Goal: Information Seeking & Learning: Find specific fact

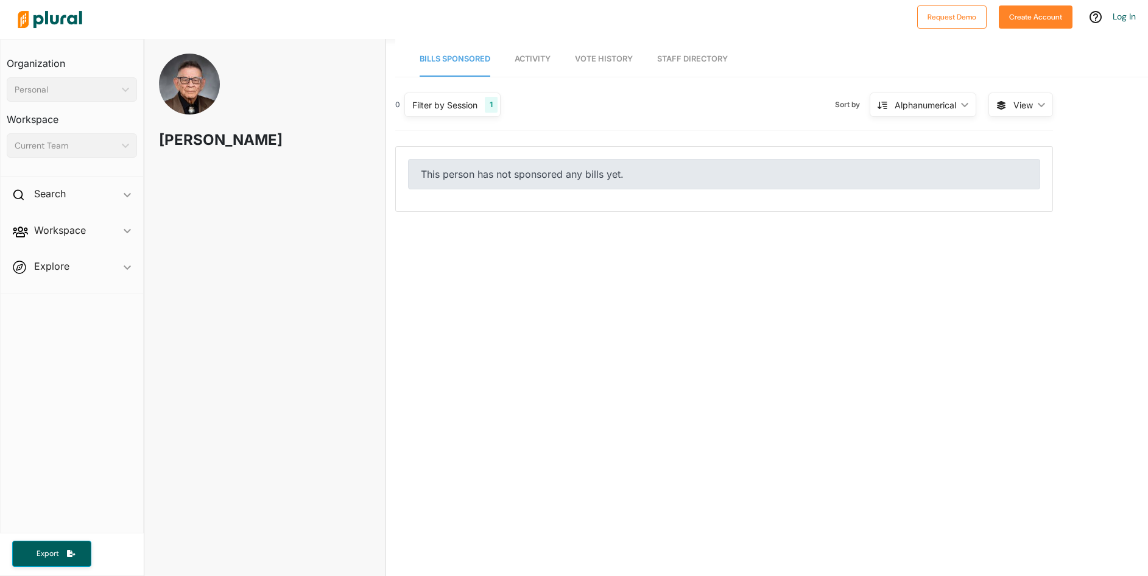
click at [458, 105] on div "Filter by Session" at bounding box center [444, 105] width 65 height 13
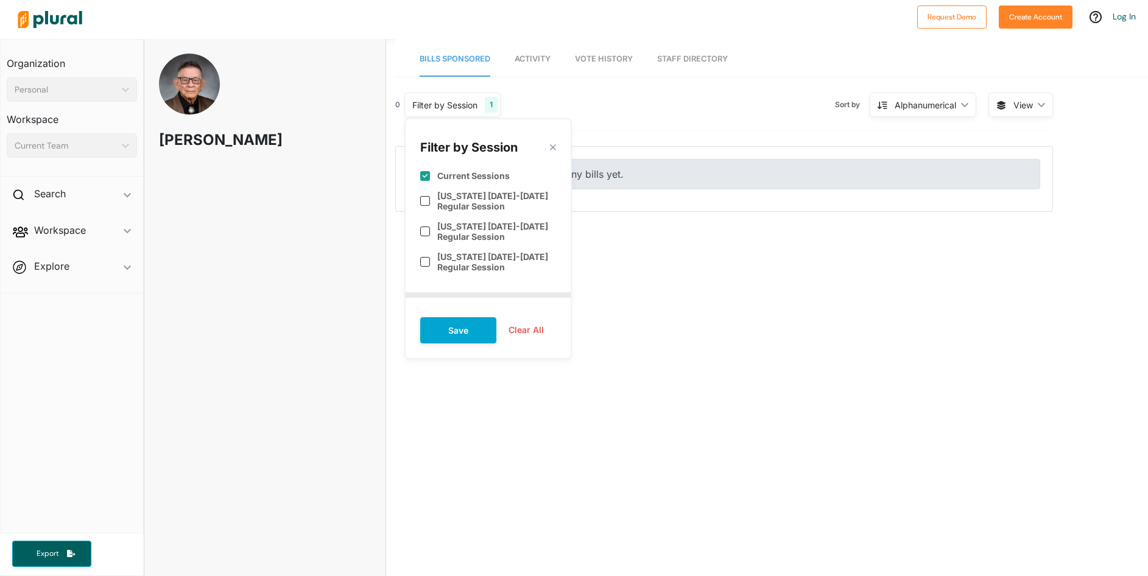
click at [425, 179] on input "checkbox" at bounding box center [425, 176] width 10 height 10
click at [528, 328] on button "Clear All" at bounding box center [526, 330] width 60 height 18
checkbox input "true"
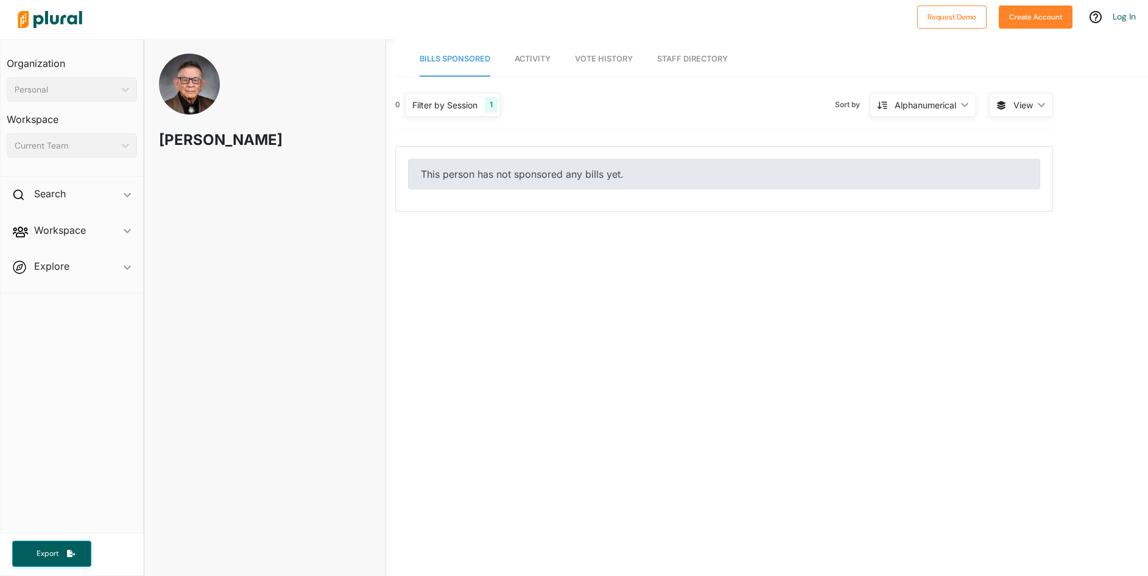
click at [458, 115] on div "Filter by Session 1" at bounding box center [453, 105] width 96 height 24
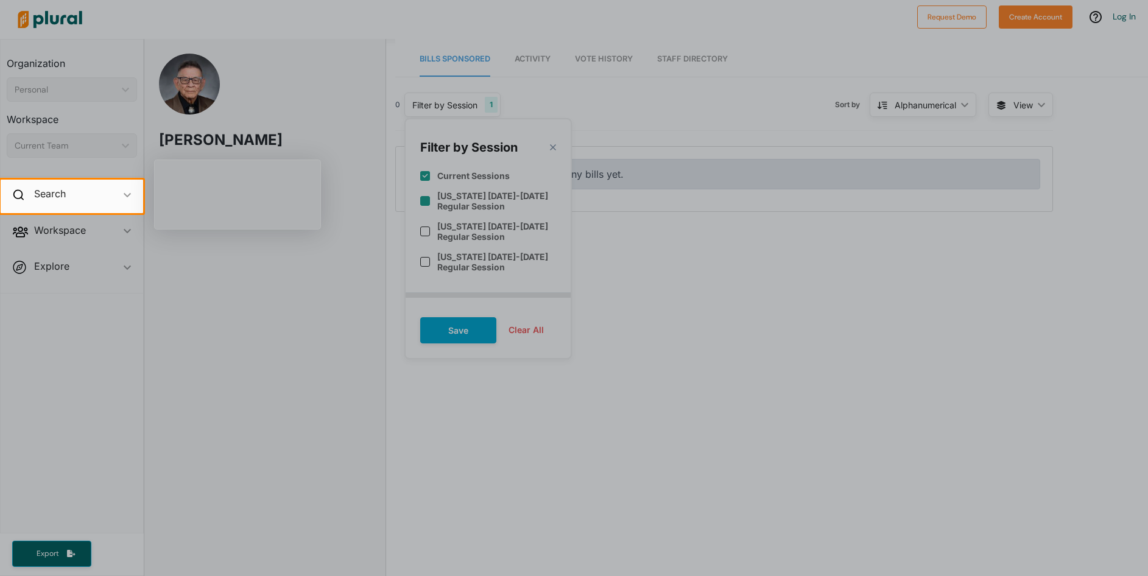
click at [462, 203] on div at bounding box center [645, 196] width 1005 height 33
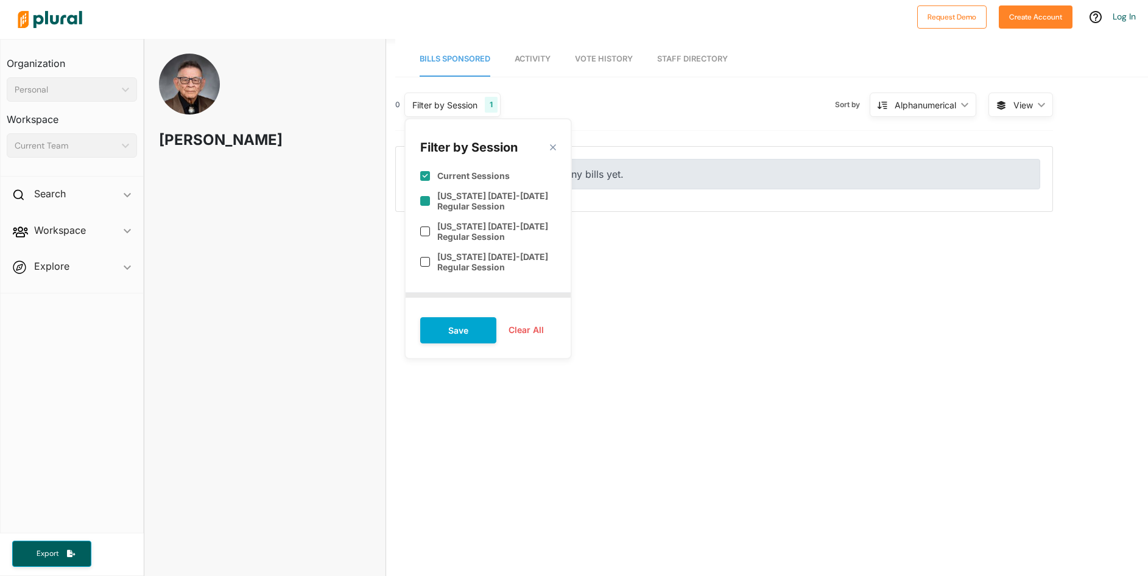
click at [428, 200] on div "[US_STATE] [DATE]-[DATE] Regular Session" at bounding box center [488, 201] width 136 height 30
checkbox input "true"
click at [422, 230] on input "checkbox" at bounding box center [425, 232] width 10 height 10
checkbox input "true"
click at [423, 257] on input "checkbox" at bounding box center [425, 262] width 10 height 10
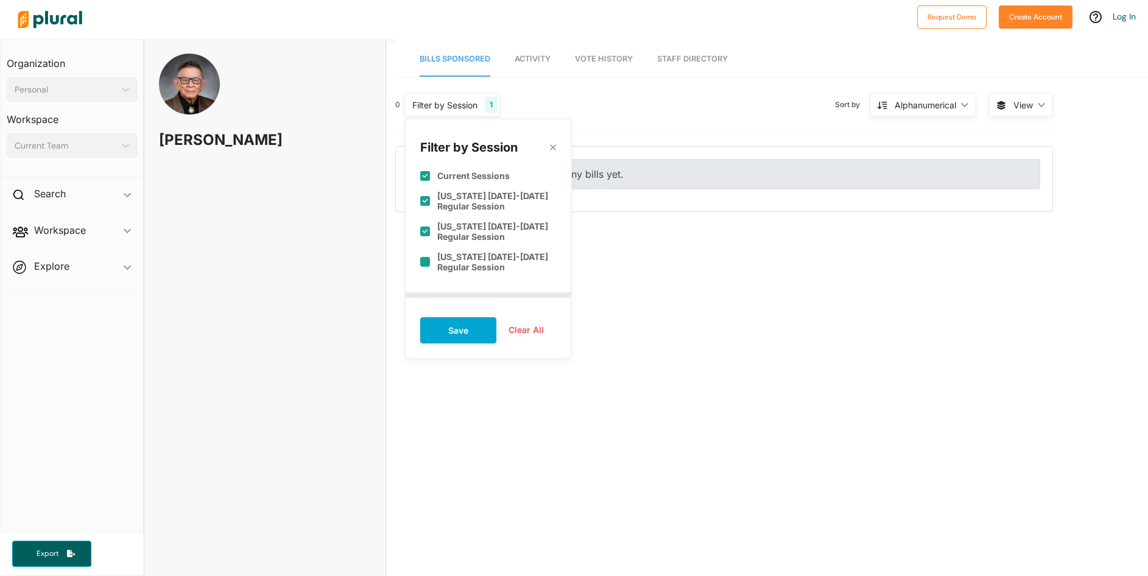
checkbox input "true"
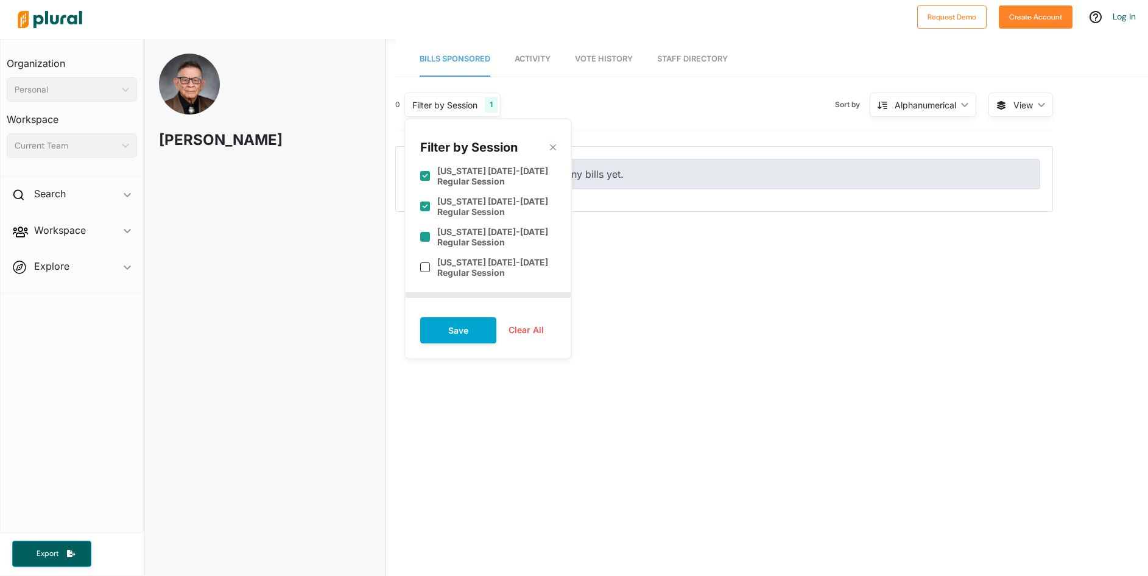
click at [433, 236] on div "[US_STATE] [DATE]-[DATE] Regular Session" at bounding box center [488, 237] width 136 height 30
checkbox input "true"
click at [440, 266] on label "[US_STATE] [DATE]-[DATE] Regular Session" at bounding box center [496, 267] width 119 height 21
checkbox input "true"
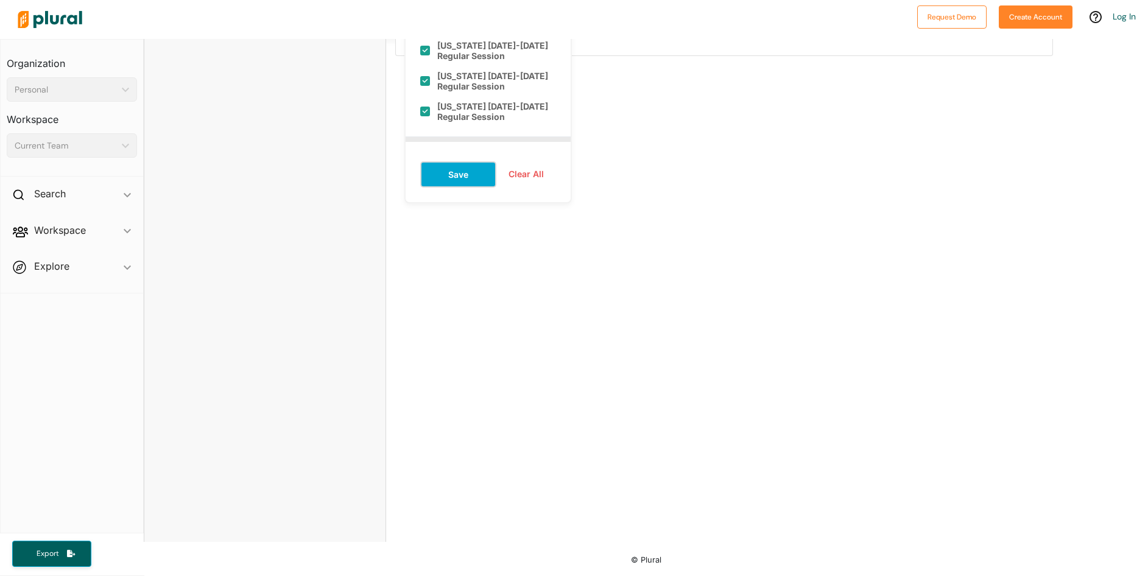
click at [438, 166] on button "Save" at bounding box center [458, 174] width 76 height 26
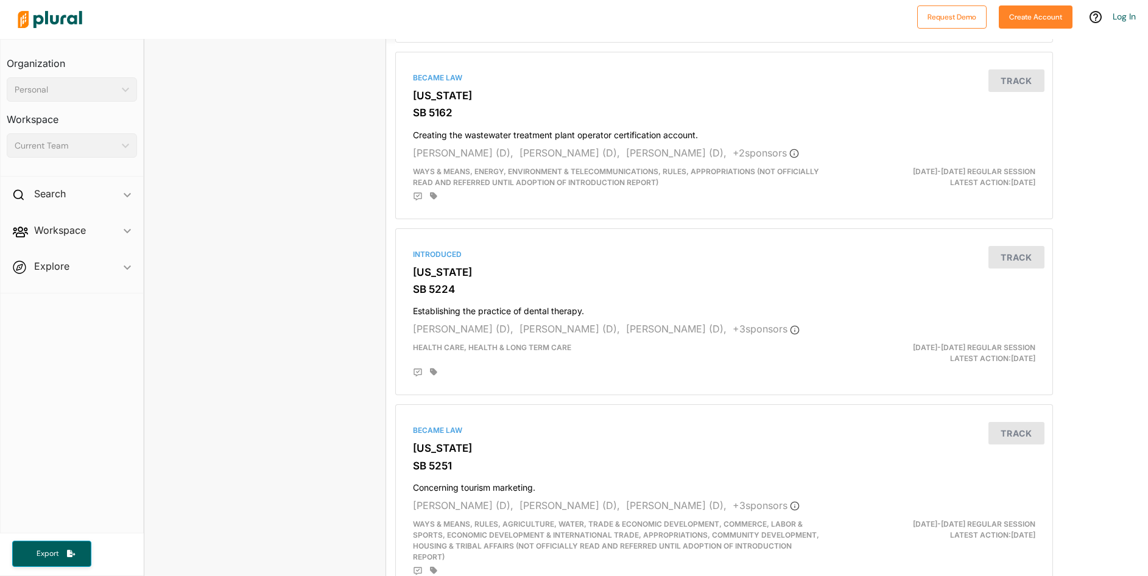
scroll to position [2620, 0]
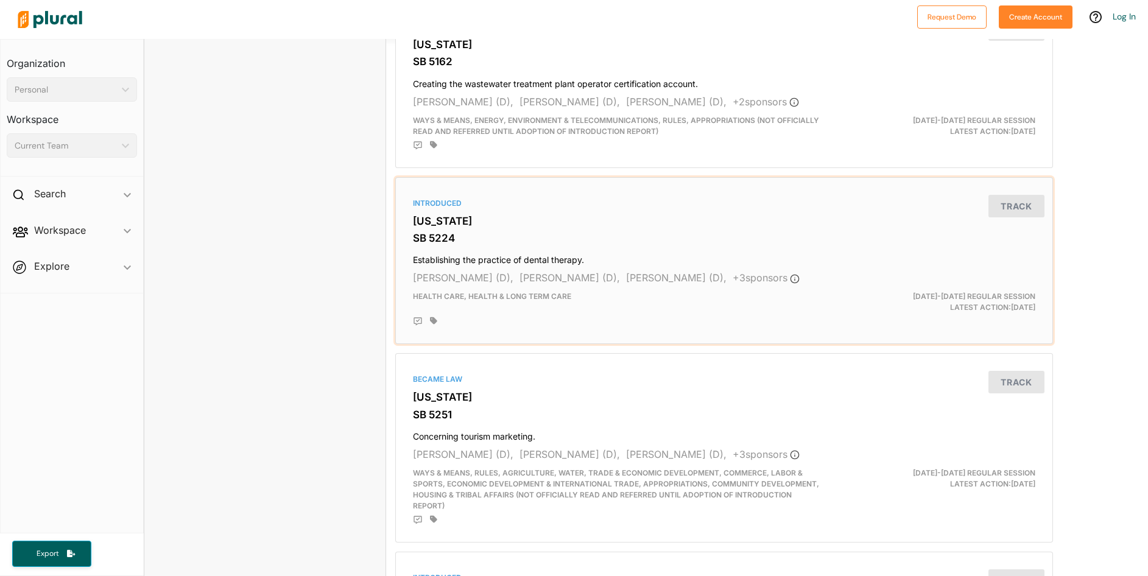
click at [507, 256] on h4 "Establishing the practice of dental therapy." at bounding box center [724, 257] width 623 height 16
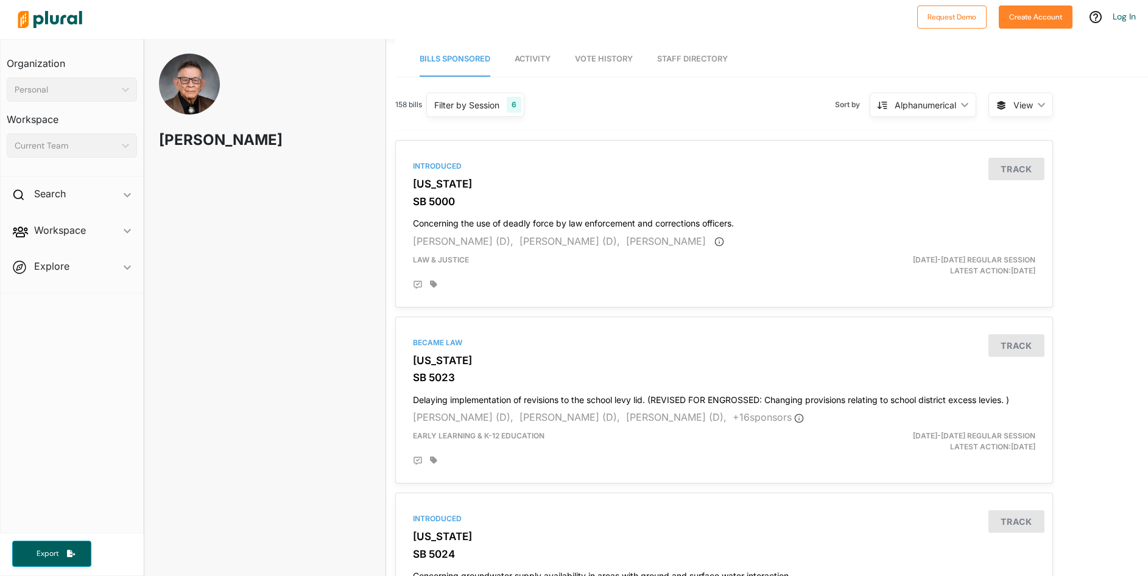
click at [458, 106] on div "Filter by Session" at bounding box center [466, 105] width 65 height 13
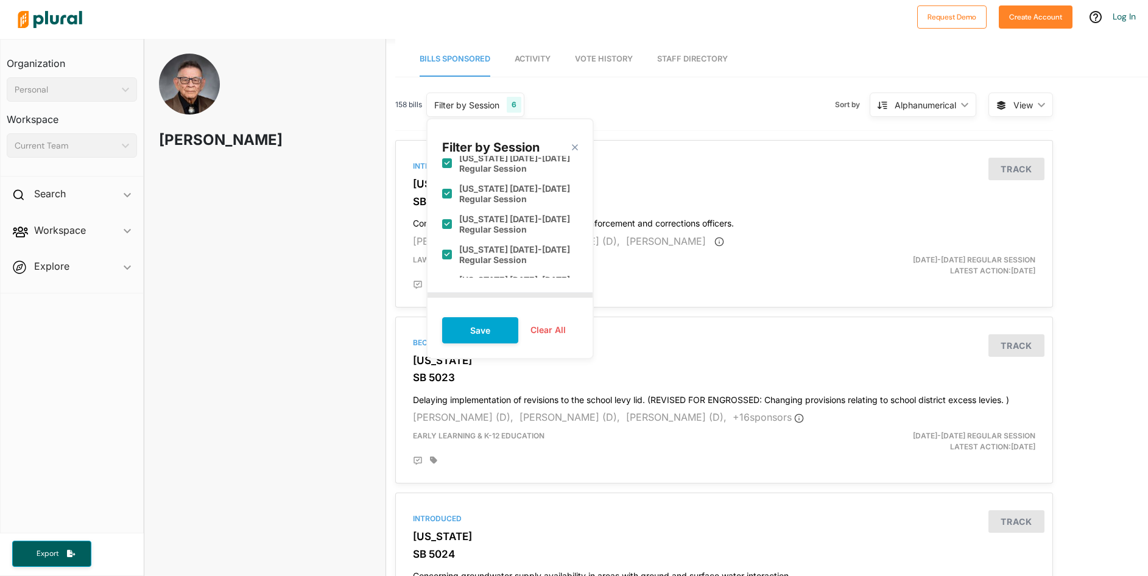
scroll to position [55, 0]
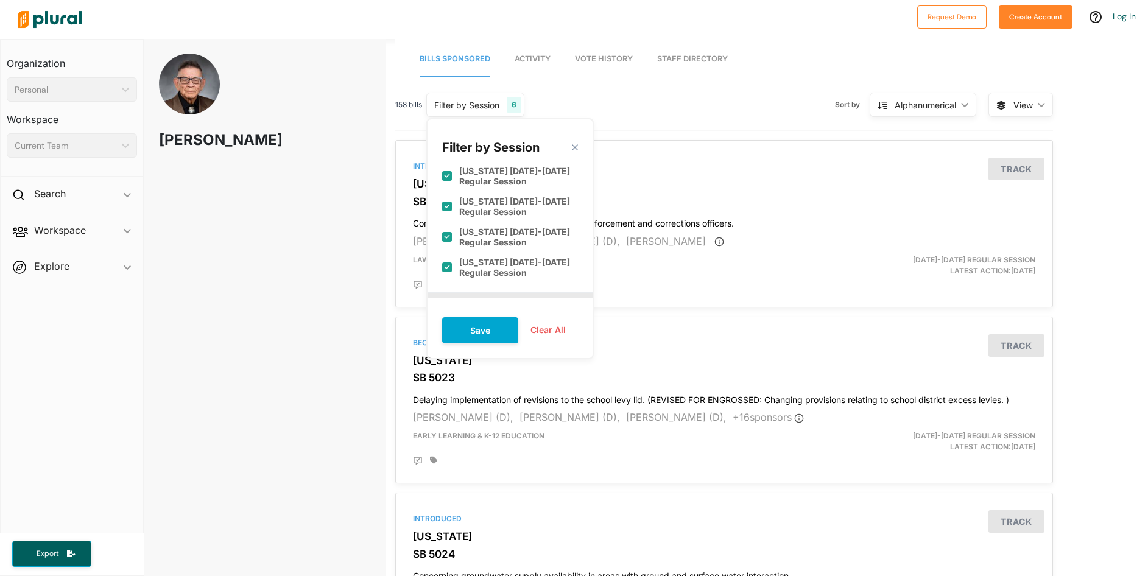
click at [464, 269] on label "[US_STATE] [DATE]-[DATE] Regular Session" at bounding box center [518, 267] width 119 height 21
checkbox input "false"
click at [475, 328] on button "Save" at bounding box center [480, 330] width 76 height 26
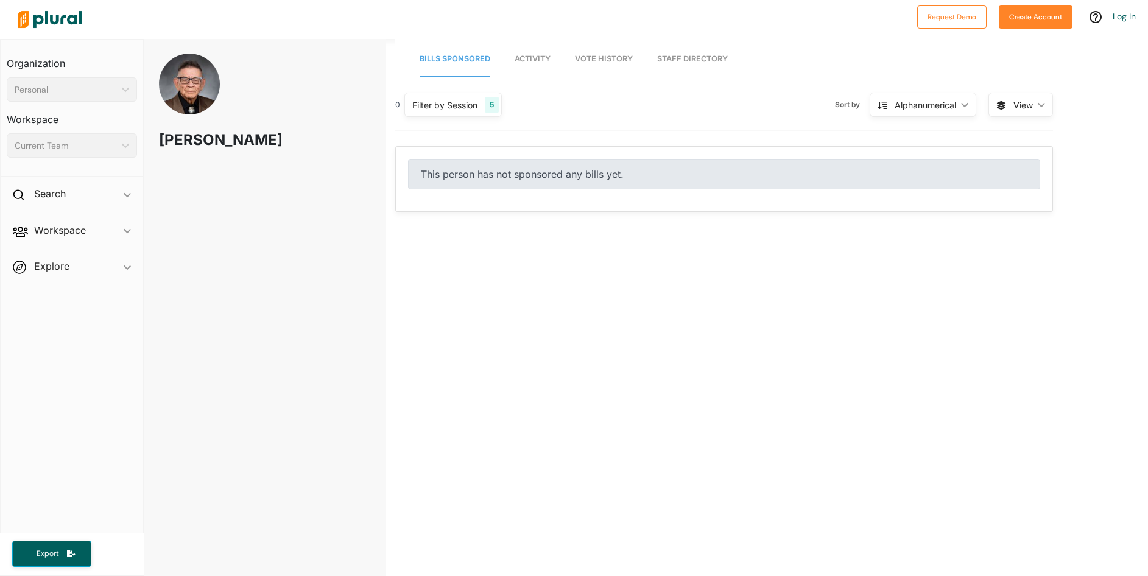
click at [490, 146] on div "0 Filter by Session 5 Filter by Session close Current Sessions [US_STATE] [DATE…" at bounding box center [724, 150] width 658 height 123
click at [490, 175] on div "This person has not sponsored any bills yet." at bounding box center [724, 174] width 632 height 30
click at [110, 202] on div "Search ic_keyboard_arrow_down" at bounding box center [72, 196] width 143 height 33
click at [83, 225] on h4 "Bills" at bounding box center [75, 222] width 112 height 12
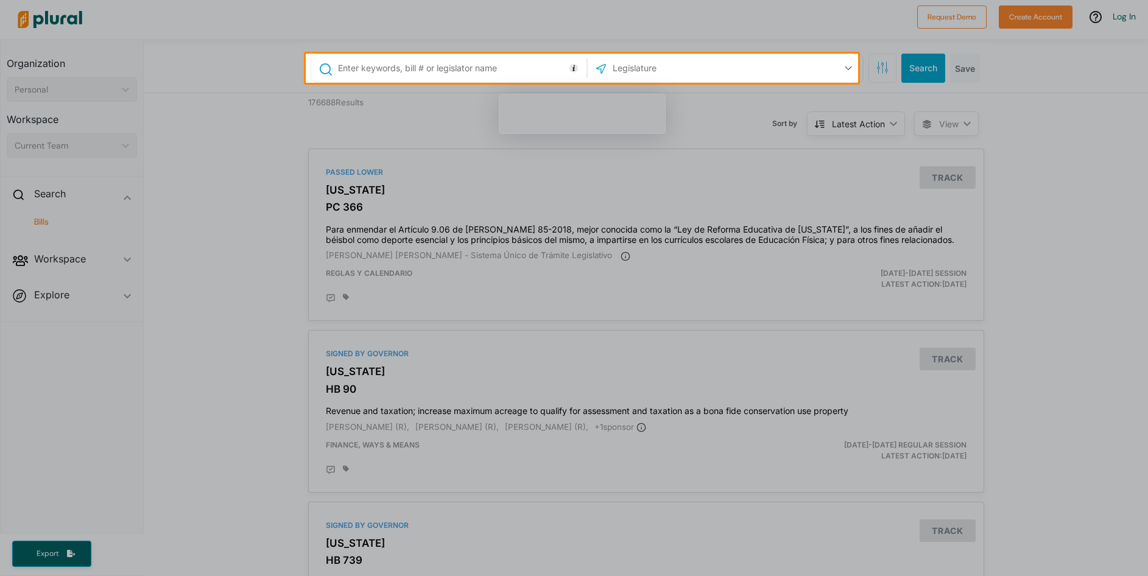
click at [409, 69] on input "text" at bounding box center [460, 68] width 247 height 23
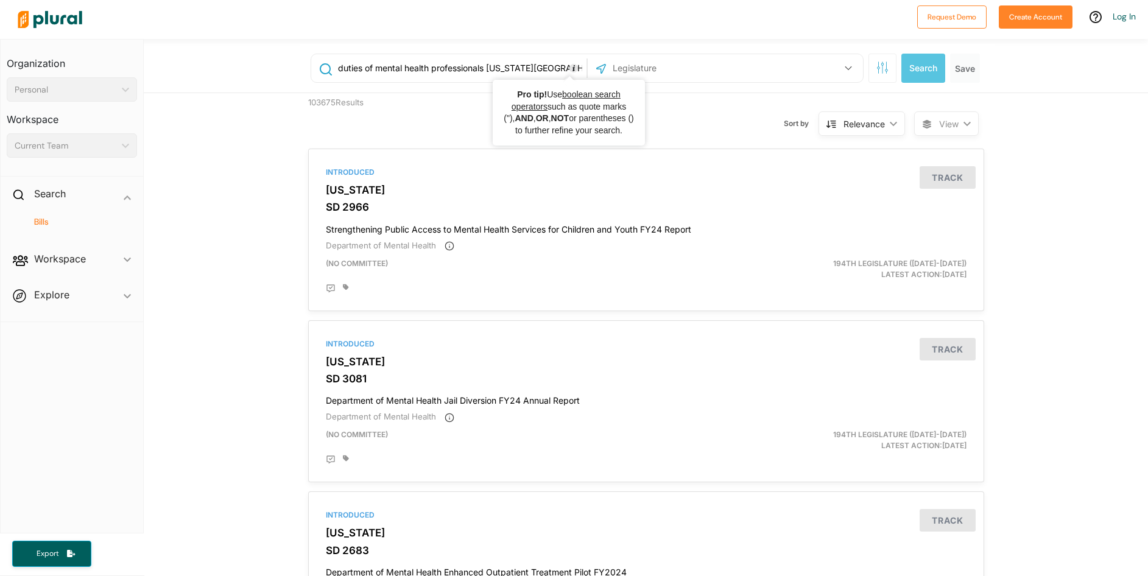
drag, startPoint x: 483, startPoint y: 67, endPoint x: 589, endPoint y: 67, distance: 106.0
click at [589, 67] on div "duties of mental health professionals [US_STATE] state [GEOGRAPHIC_DATA] Congre…" at bounding box center [587, 68] width 553 height 29
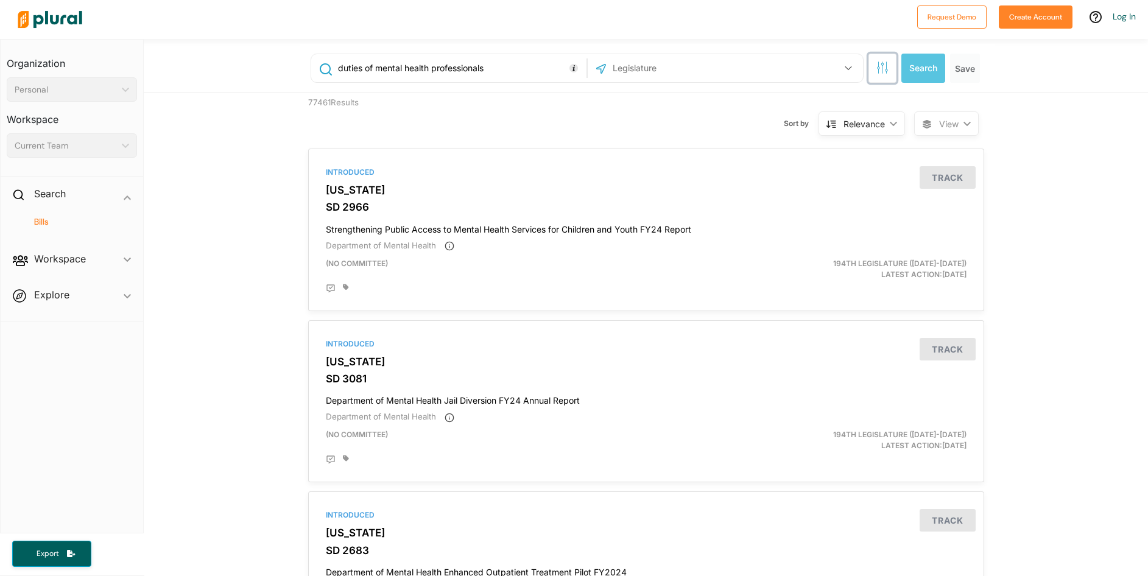
click at [886, 66] on button "button" at bounding box center [883, 68] width 28 height 29
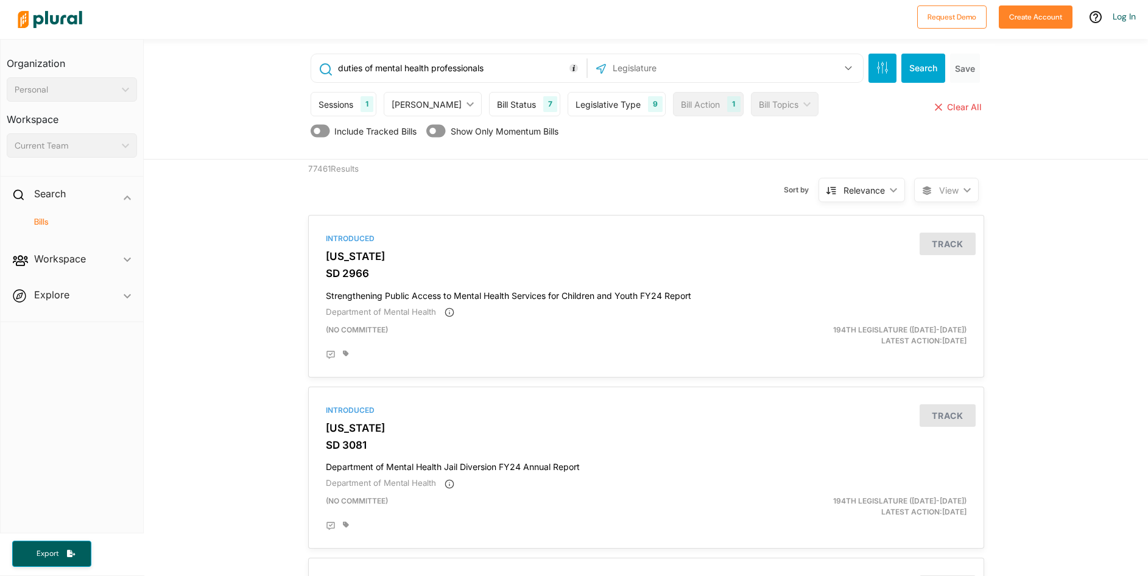
click at [588, 104] on div "Legislative Type" at bounding box center [608, 104] width 65 height 13
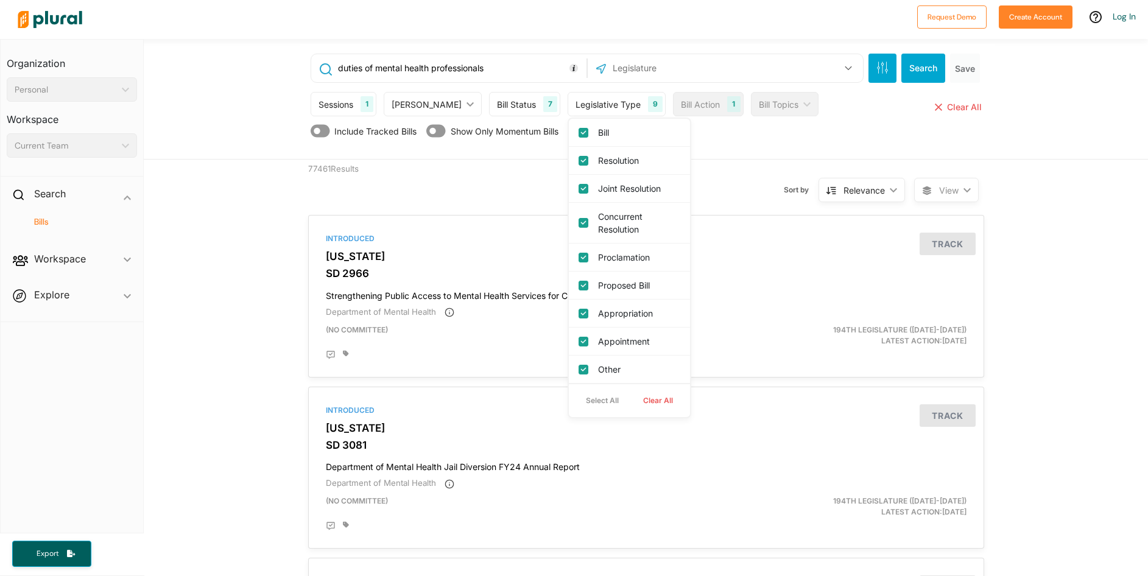
click at [588, 104] on div "Legislative Type" at bounding box center [608, 104] width 65 height 13
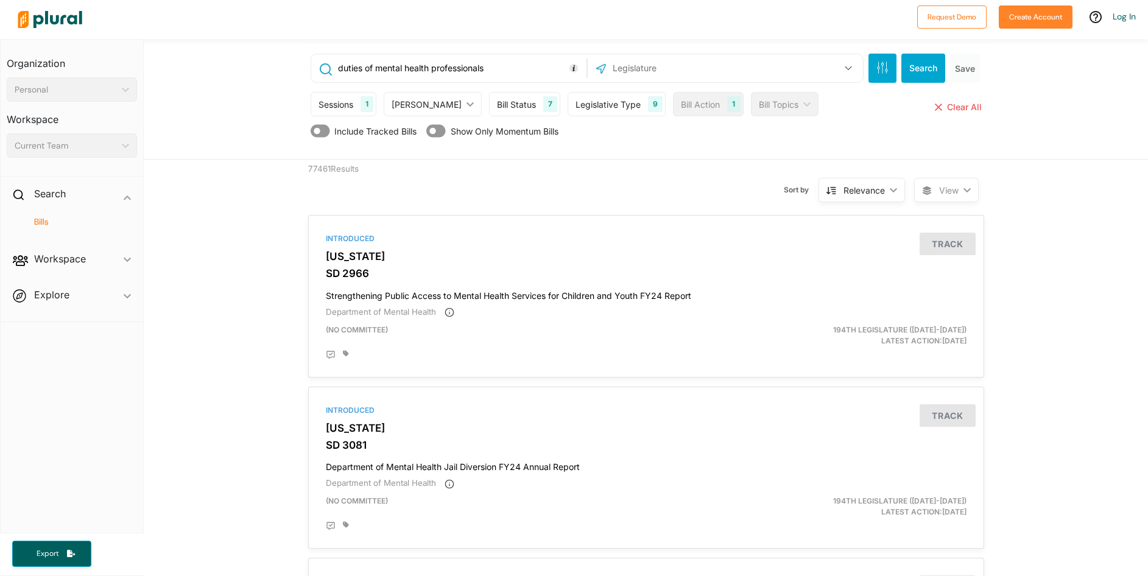
click at [401, 100] on div "[PERSON_NAME]" at bounding box center [427, 104] width 70 height 13
click at [838, 60] on button "button" at bounding box center [848, 68] width 23 height 23
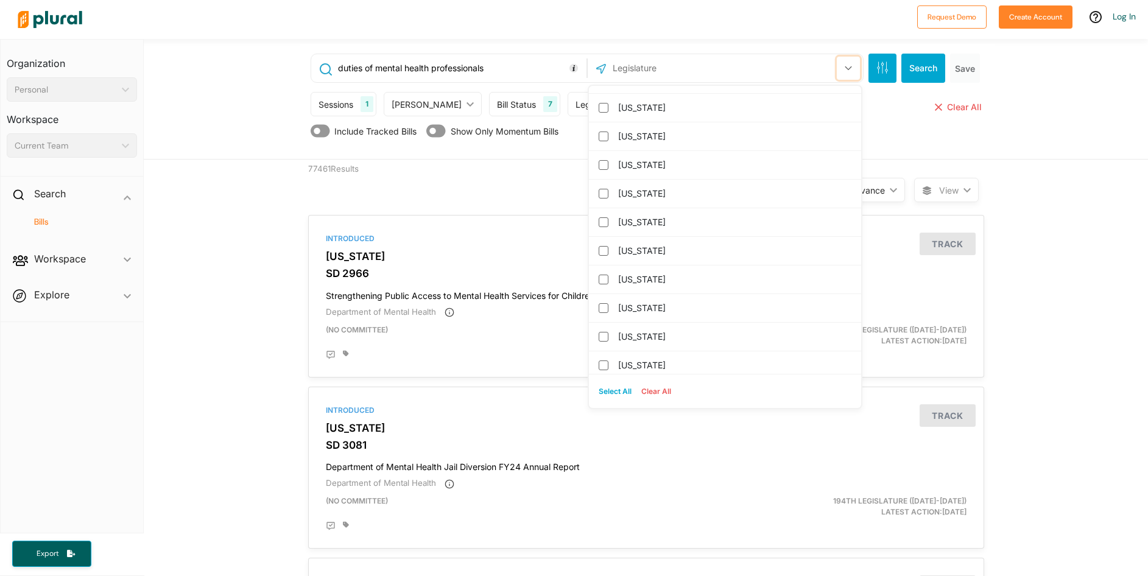
scroll to position [1229, 0]
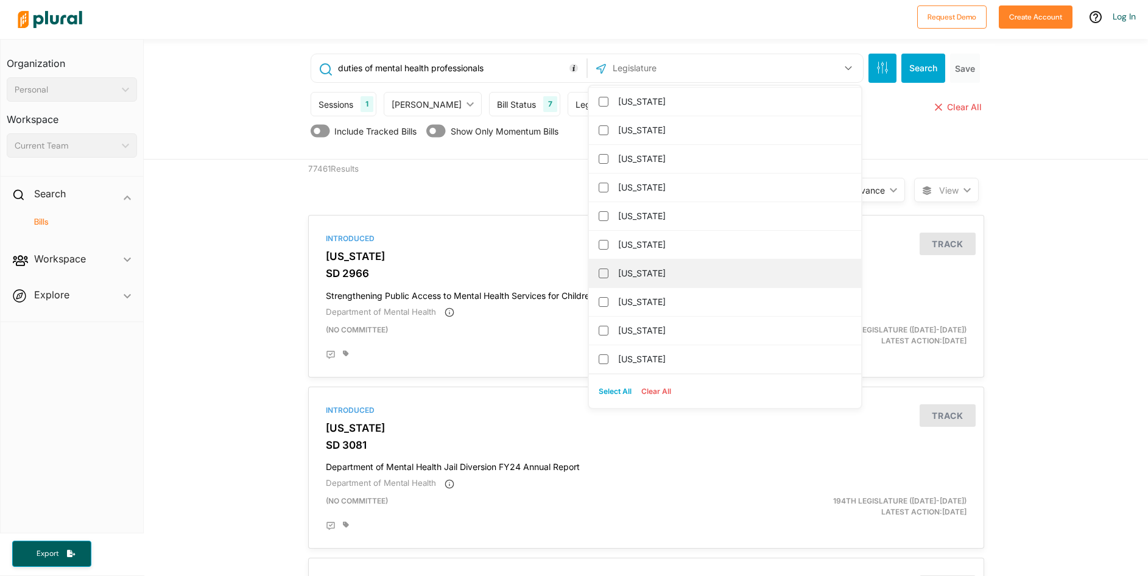
click at [618, 265] on label "[US_STATE]" at bounding box center [733, 273] width 231 height 18
click at [609, 269] on input "[US_STATE]" at bounding box center [604, 274] width 10 height 10
click at [967, 151] on div "duties of mental health professionals 1 [US_STATE] [GEOGRAPHIC_DATA] Congress […" at bounding box center [647, 101] width 694 height 115
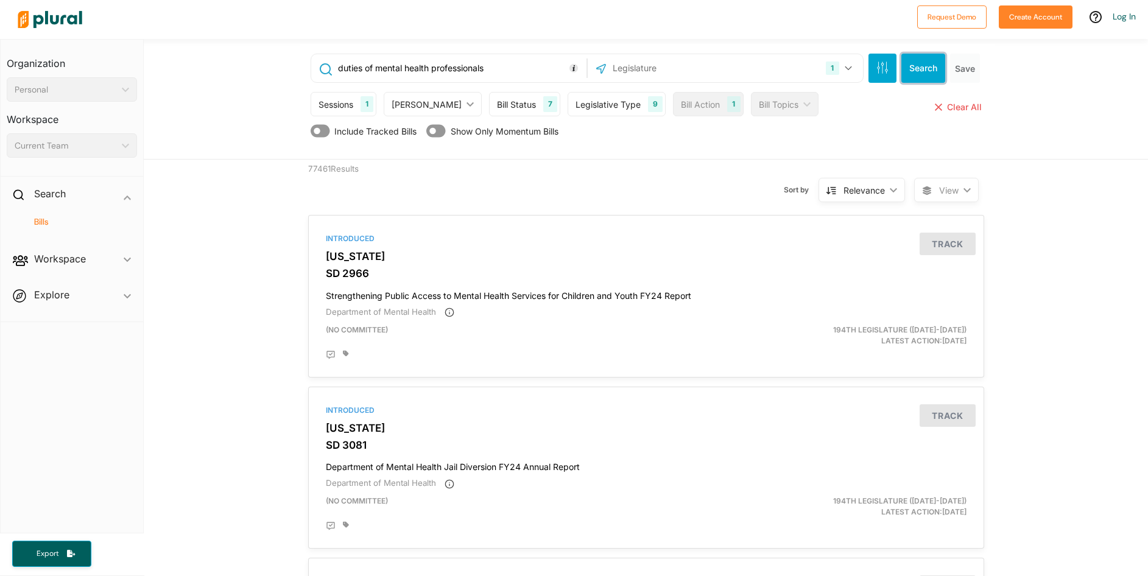
click at [920, 69] on button "Search" at bounding box center [924, 68] width 44 height 29
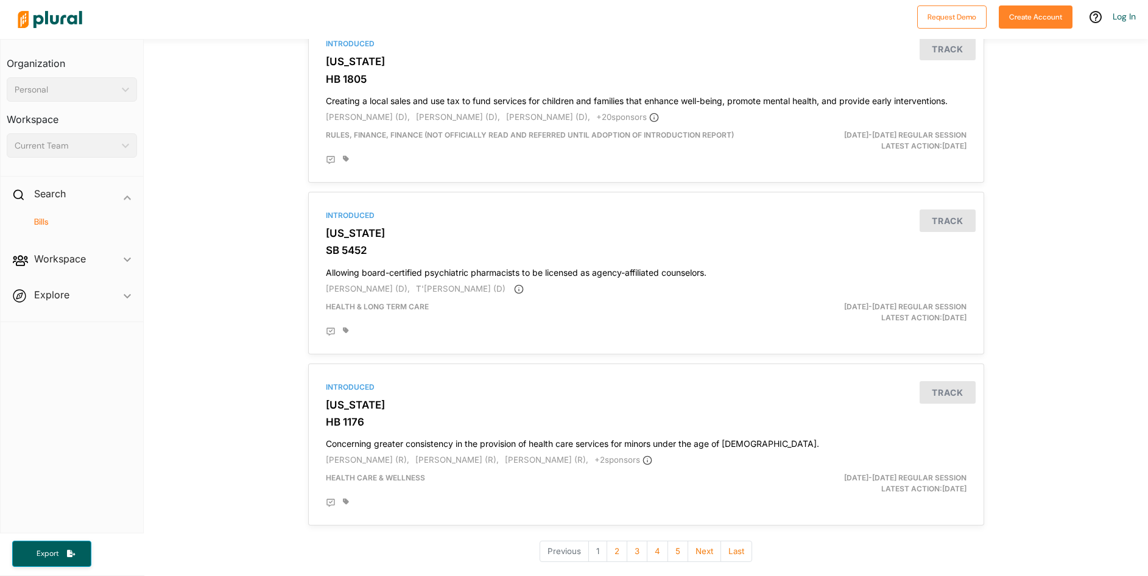
scroll to position [3994, 0]
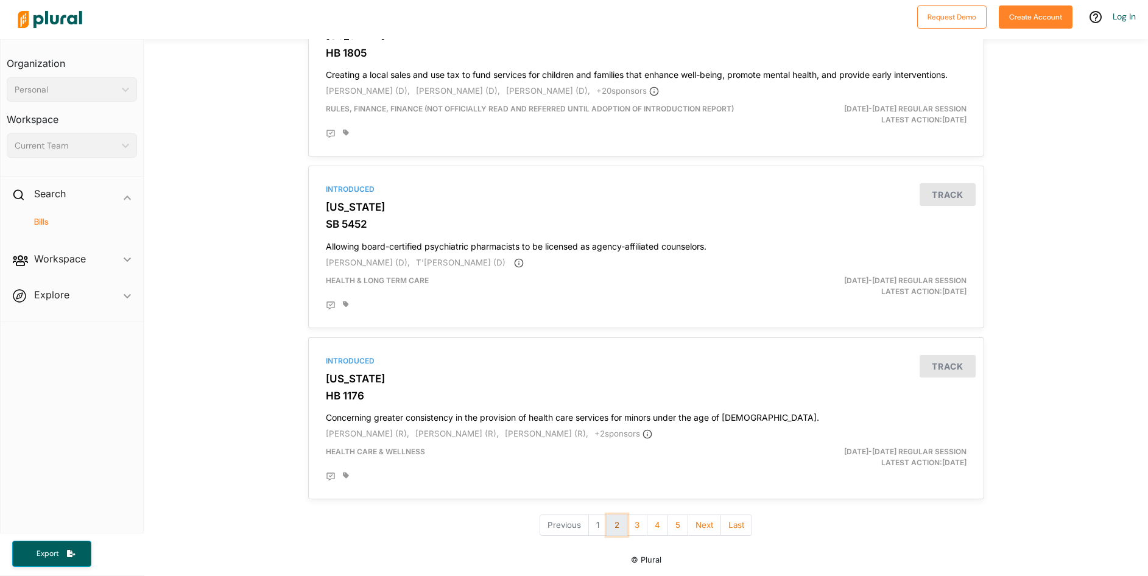
click at [610, 527] on button "2" at bounding box center [617, 525] width 21 height 21
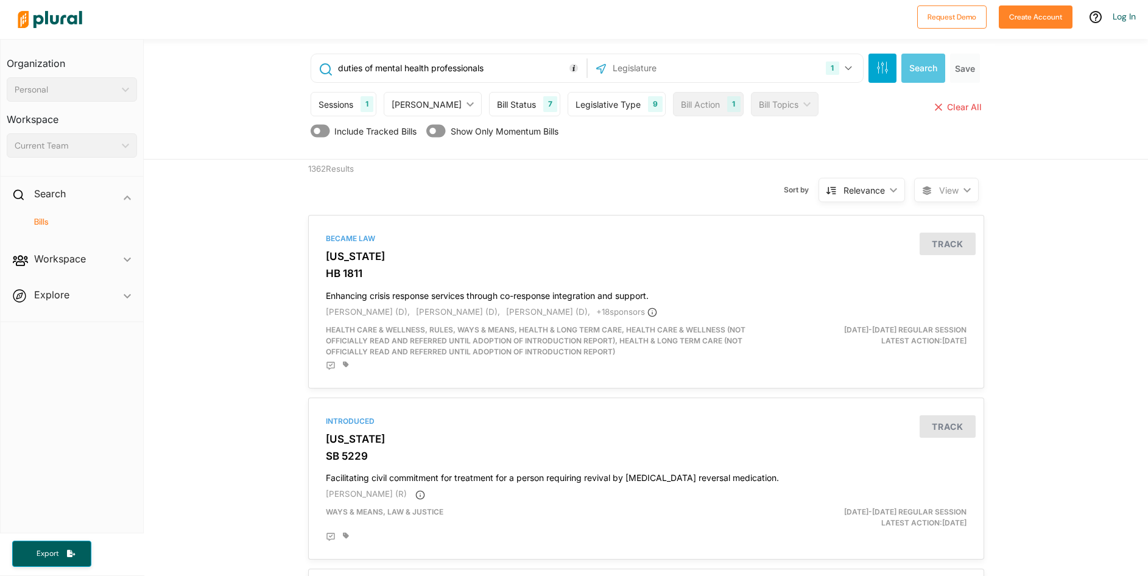
click at [514, 71] on input "duties of mental health professionals" at bounding box center [460, 68] width 247 height 23
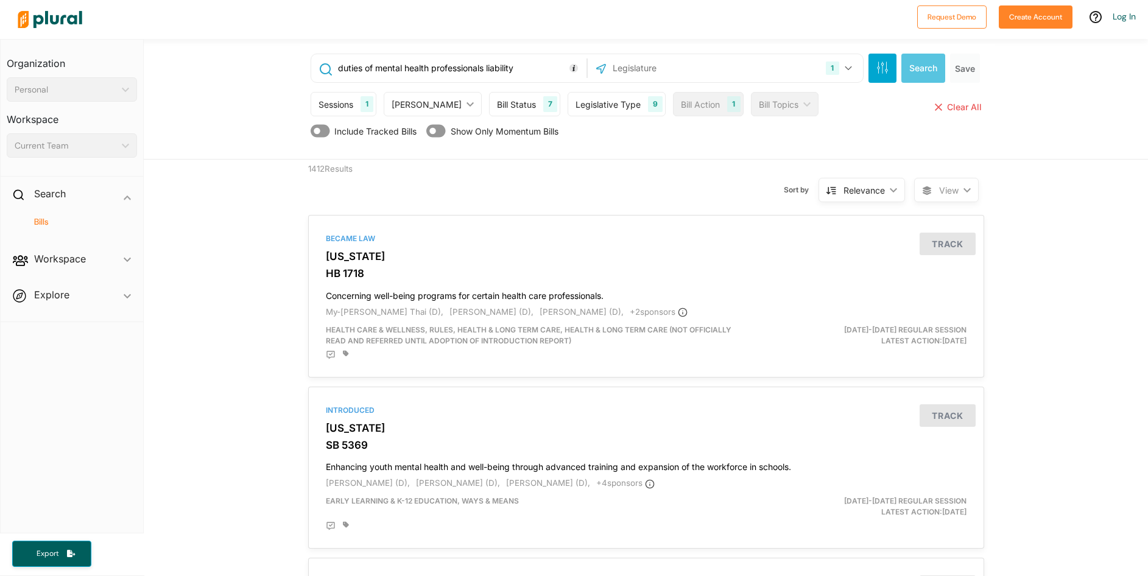
drag, startPoint x: 483, startPoint y: 68, endPoint x: 560, endPoint y: 81, distance: 78.4
click at [560, 81] on div "duties of mental health professionals liability" at bounding box center [448, 68] width 275 height 28
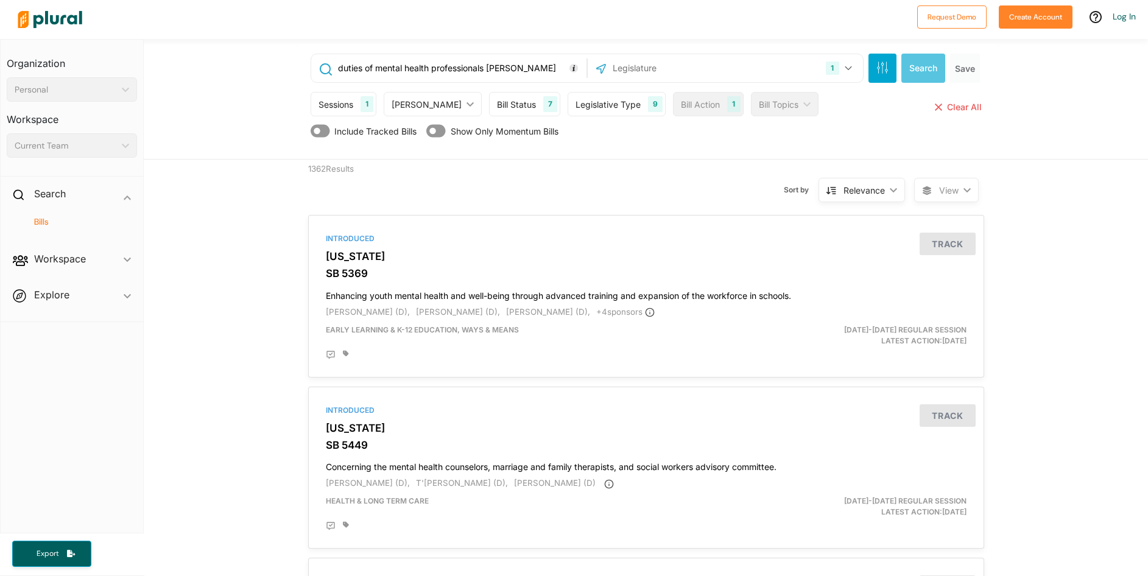
drag, startPoint x: 517, startPoint y: 71, endPoint x: 195, endPoint y: 80, distance: 321.8
click at [195, 80] on div "duties of mental health professionals [PERSON_NAME] 1 [US_STATE] [GEOGRAPHIC_DA…" at bounding box center [646, 99] width 1005 height 121
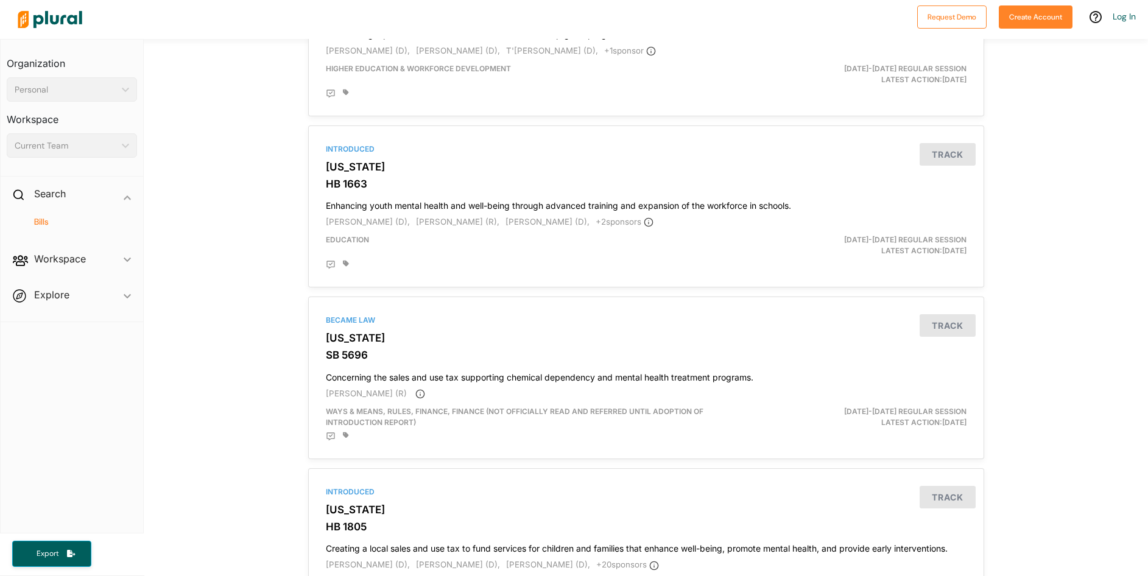
scroll to position [1645, 0]
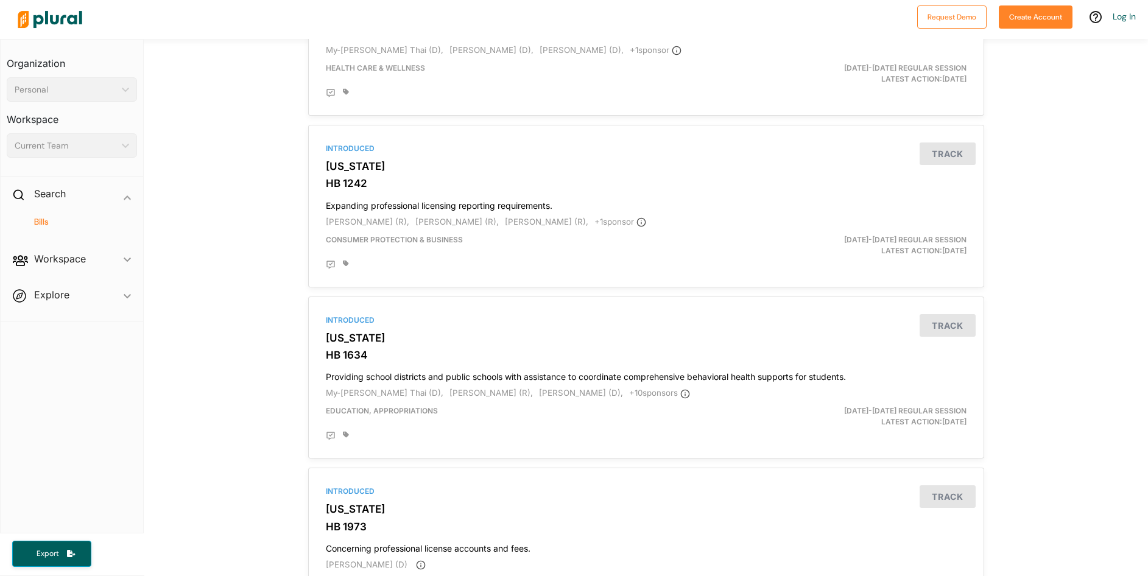
type input "duties of mental health professionals [US_STATE][GEOGRAPHIC_DATA]"
